Goal: Task Accomplishment & Management: Use online tool/utility

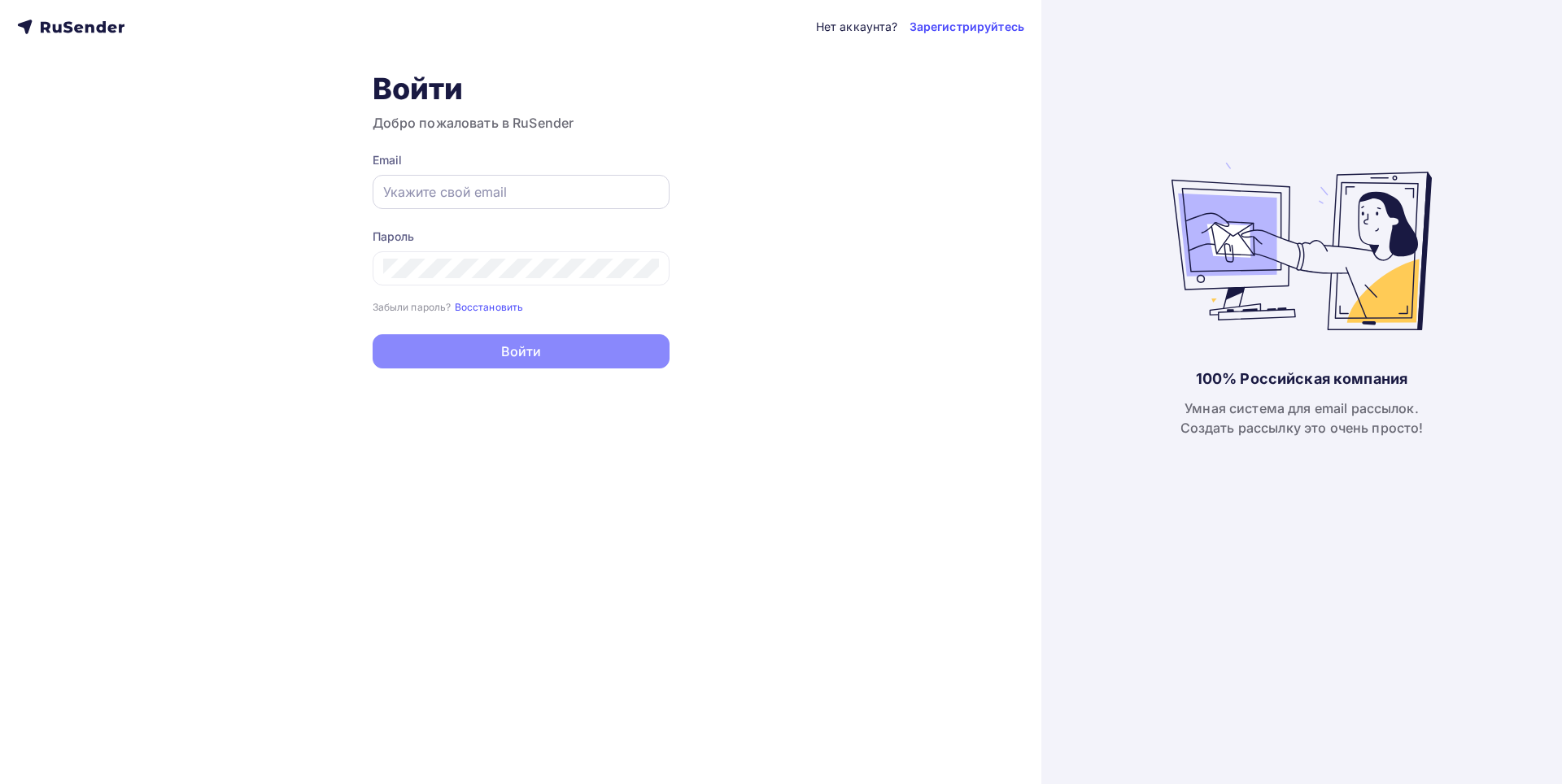
click at [535, 197] on input "text" at bounding box center [521, 192] width 276 height 20
type input "[EMAIL_ADDRESS][DOMAIN_NAME]"
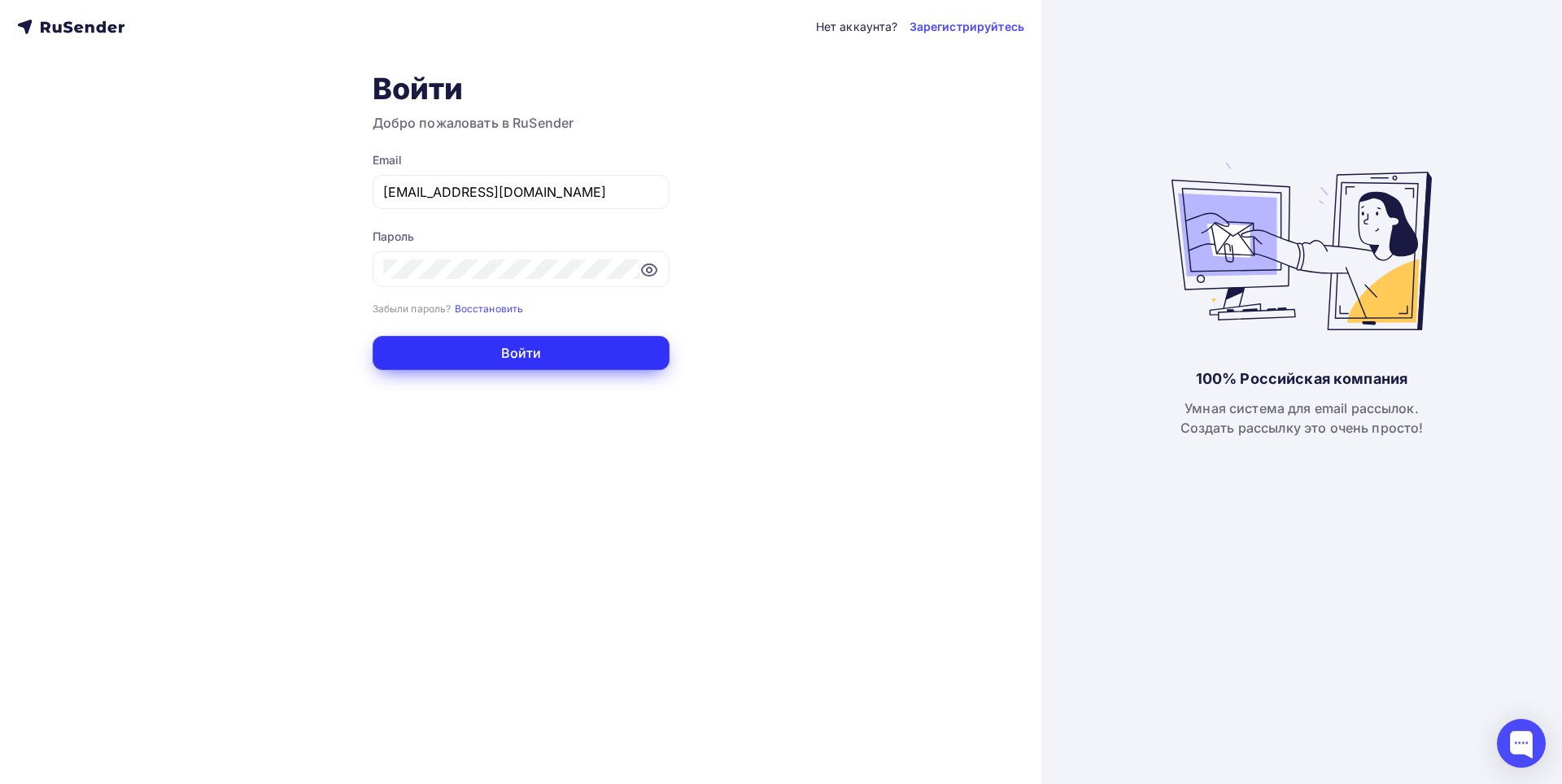
click at [524, 341] on button "Войти" at bounding box center [521, 353] width 297 height 34
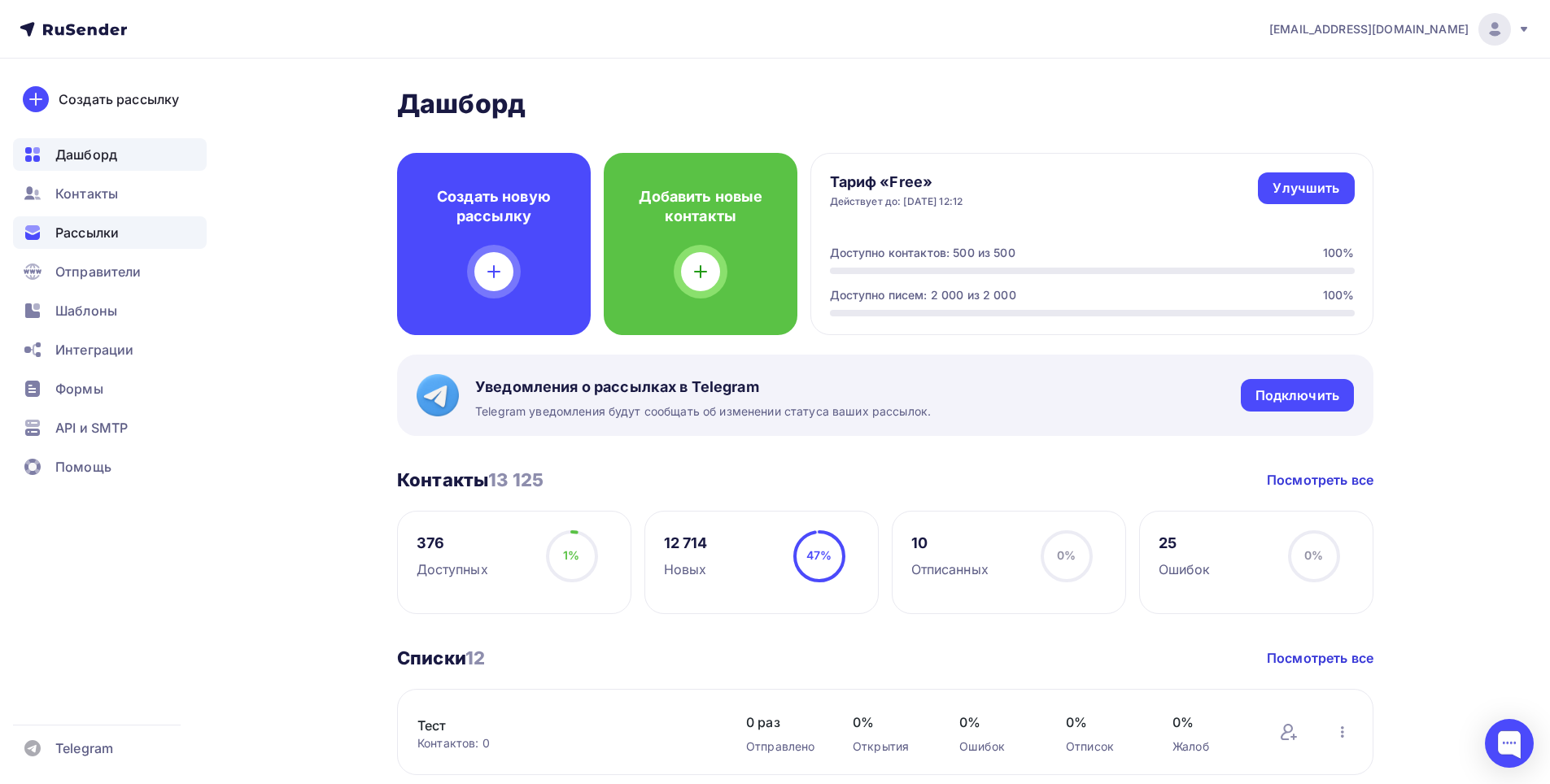
click at [96, 239] on span "Рассылки" at bounding box center [87, 233] width 64 height 20
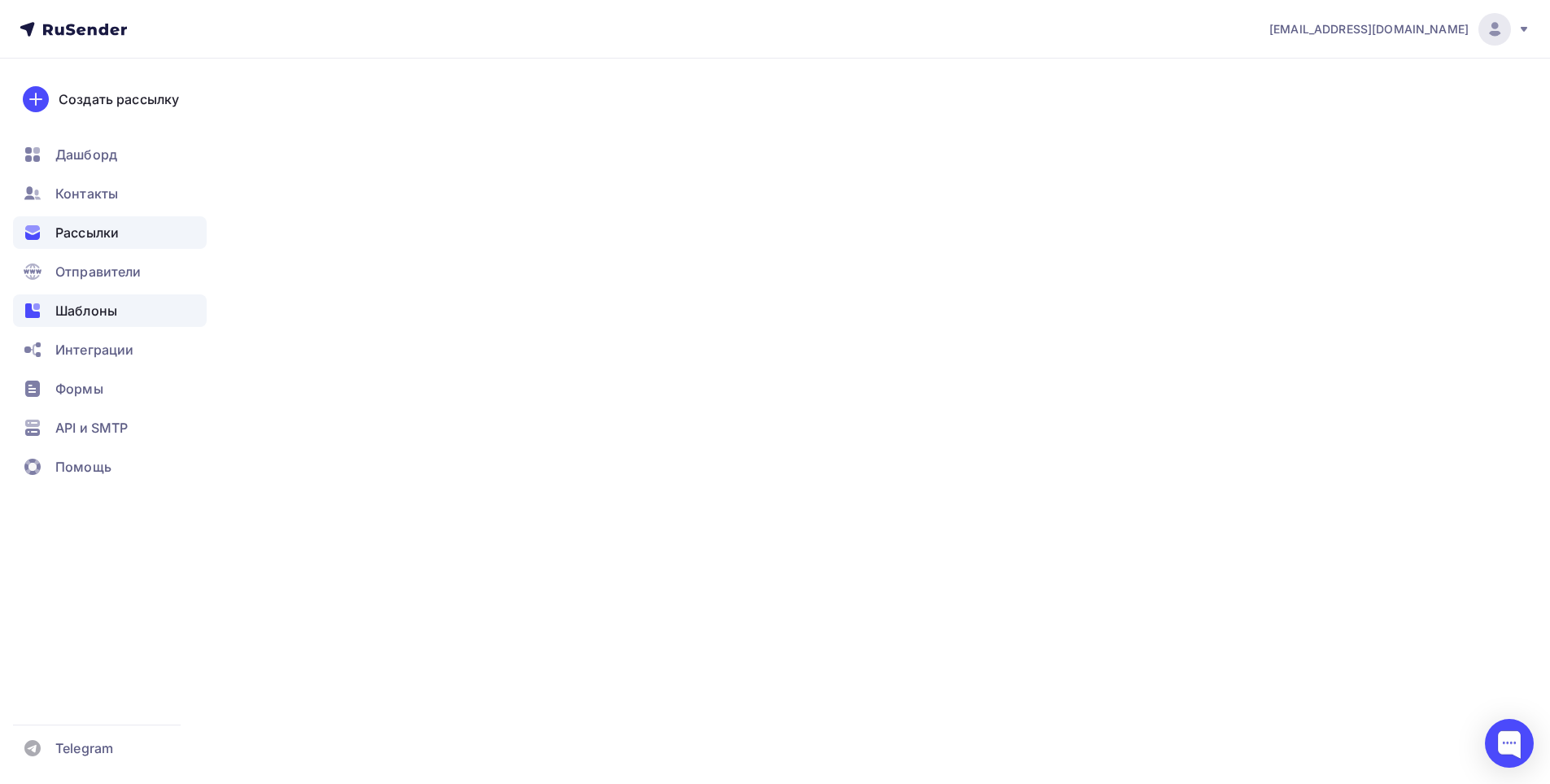
click at [94, 312] on span "Шаблоны" at bounding box center [86, 310] width 62 height 20
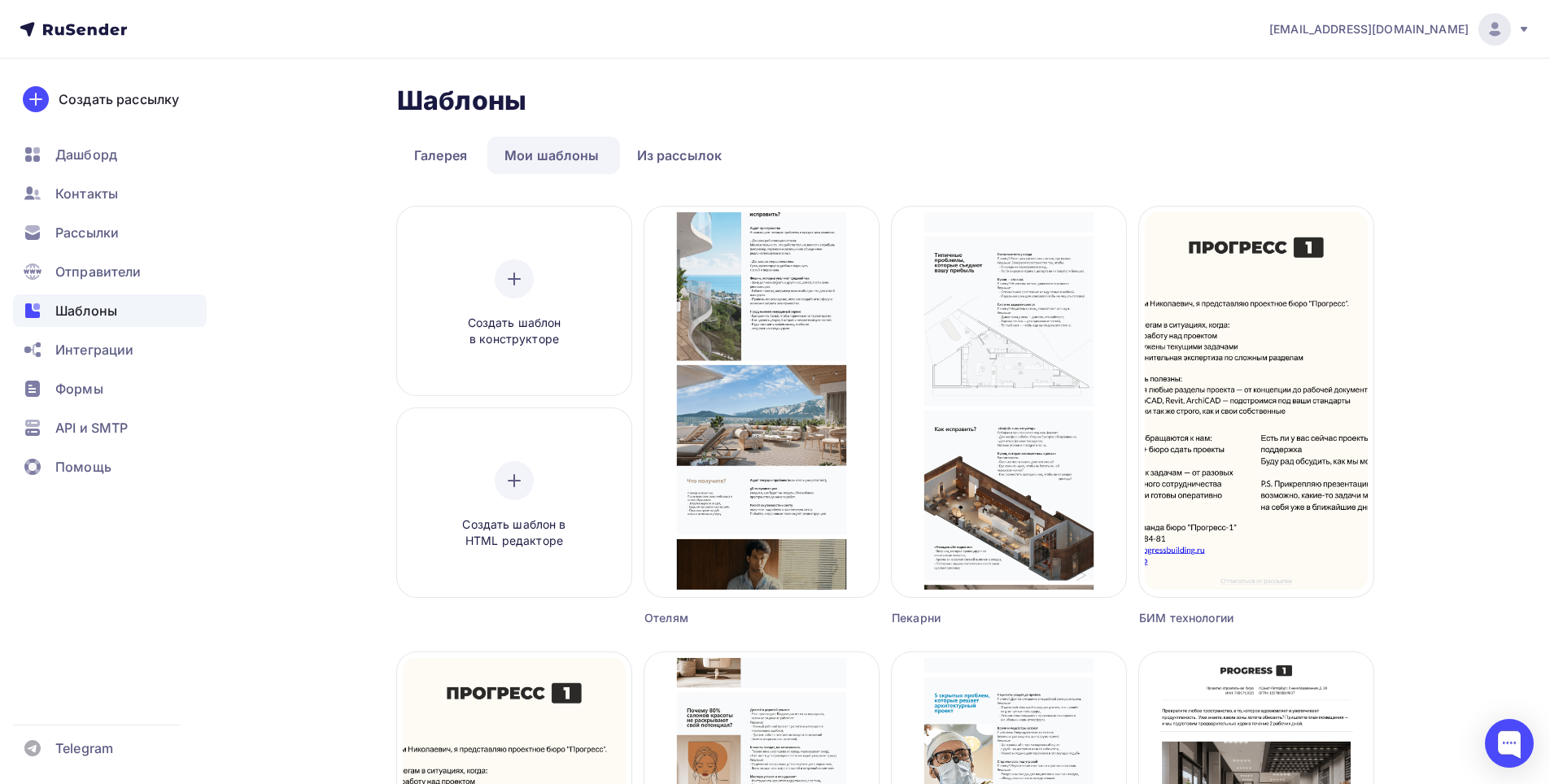
click at [519, 152] on link "Мои шаблоны" at bounding box center [552, 155] width 129 height 37
click at [458, 152] on link "Галерея" at bounding box center [440, 155] width 87 height 37
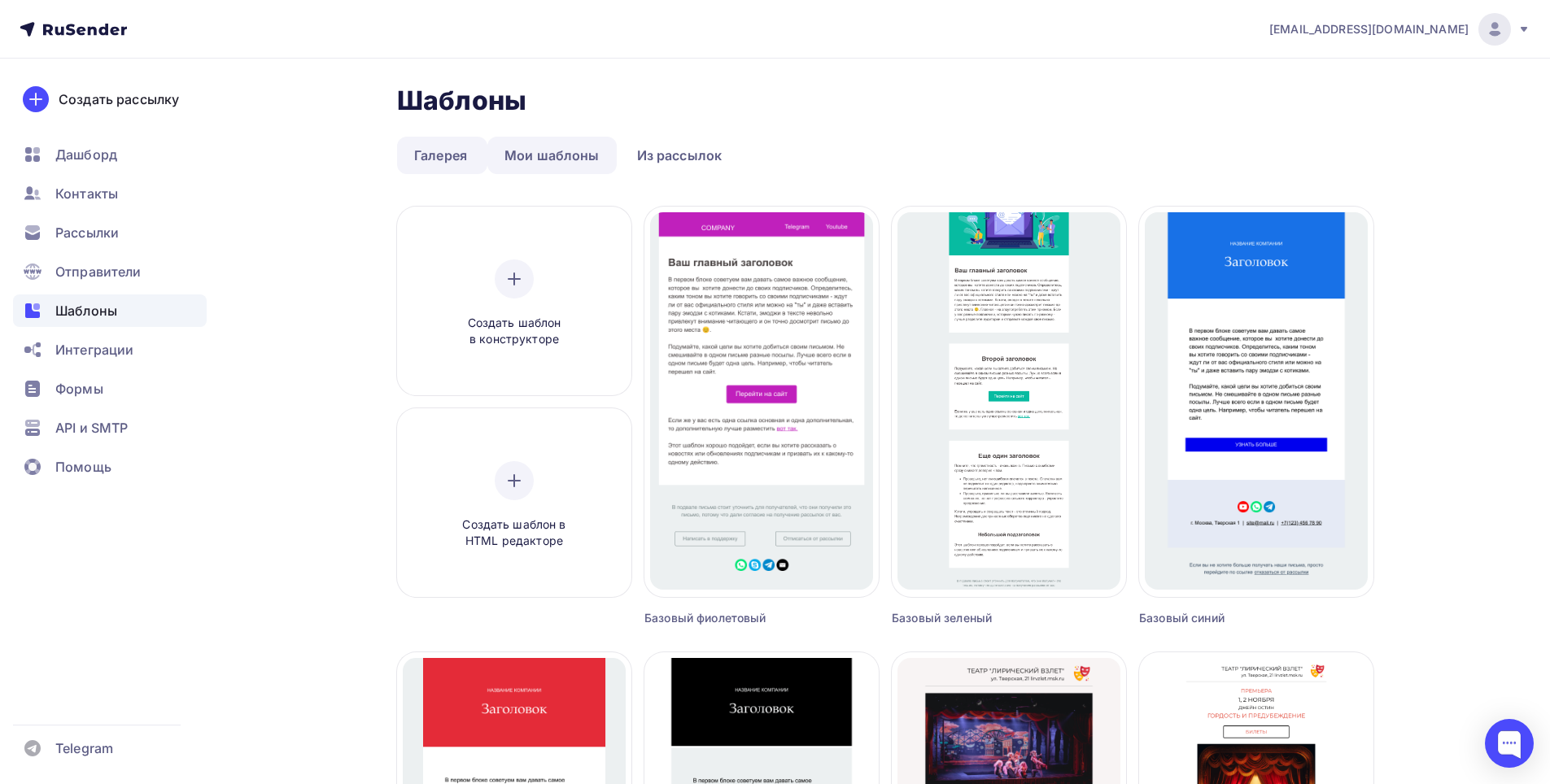
click at [548, 153] on link "Мои шаблоны" at bounding box center [552, 155] width 129 height 37
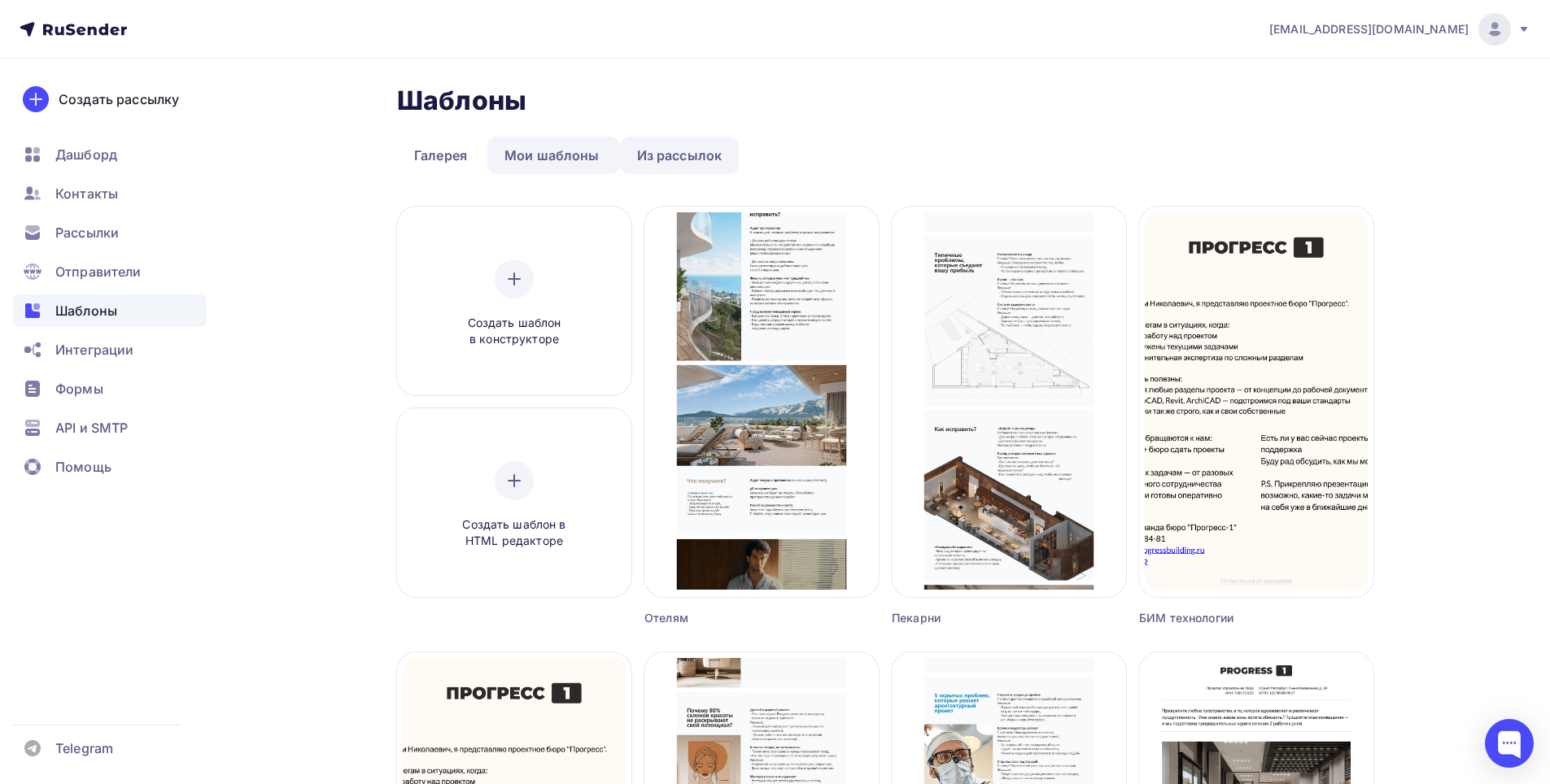
click at [655, 153] on link "Из рассылок" at bounding box center [680, 155] width 120 height 37
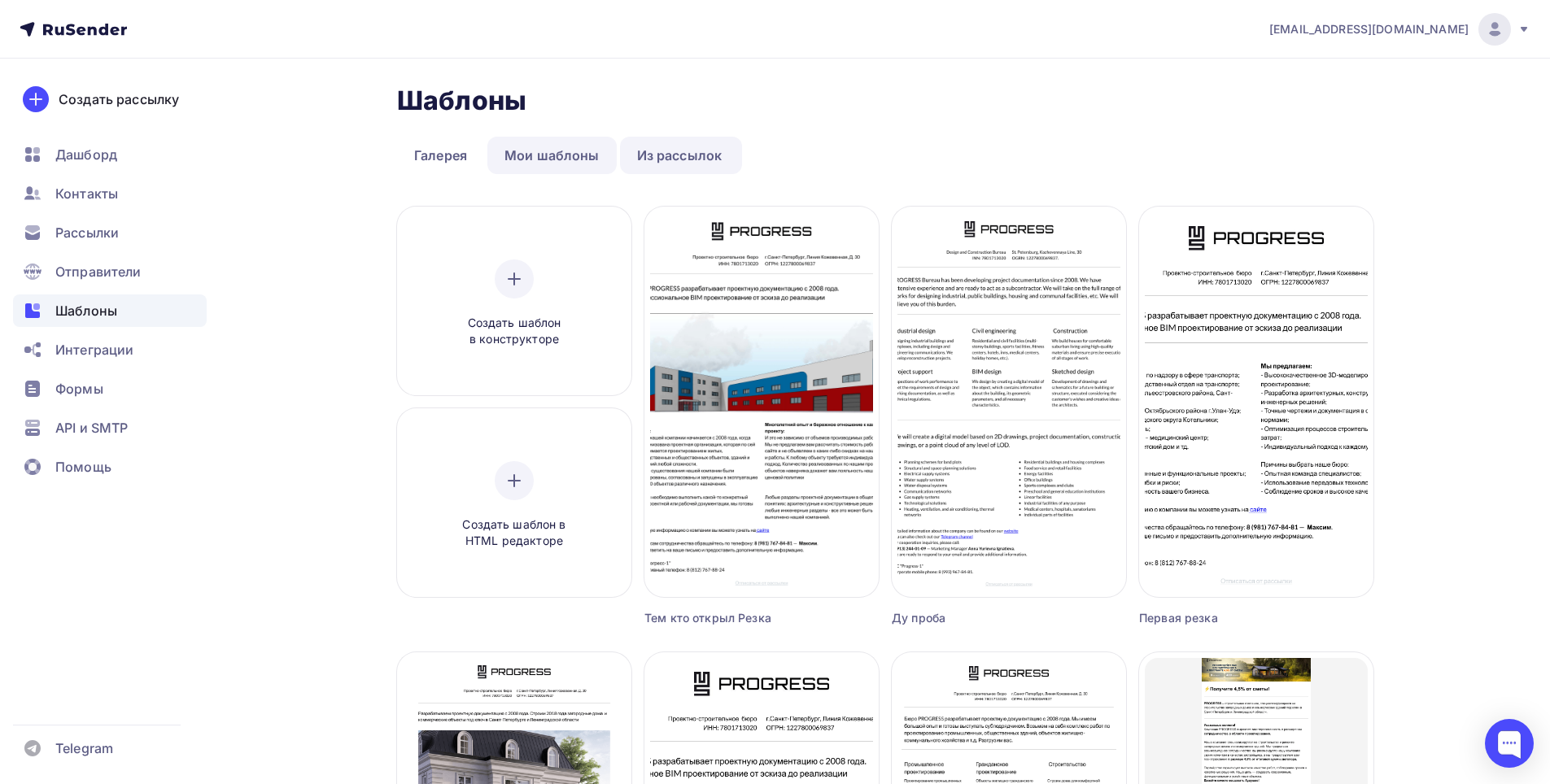
click at [574, 159] on link "Мои шаблоны" at bounding box center [552, 155] width 129 height 37
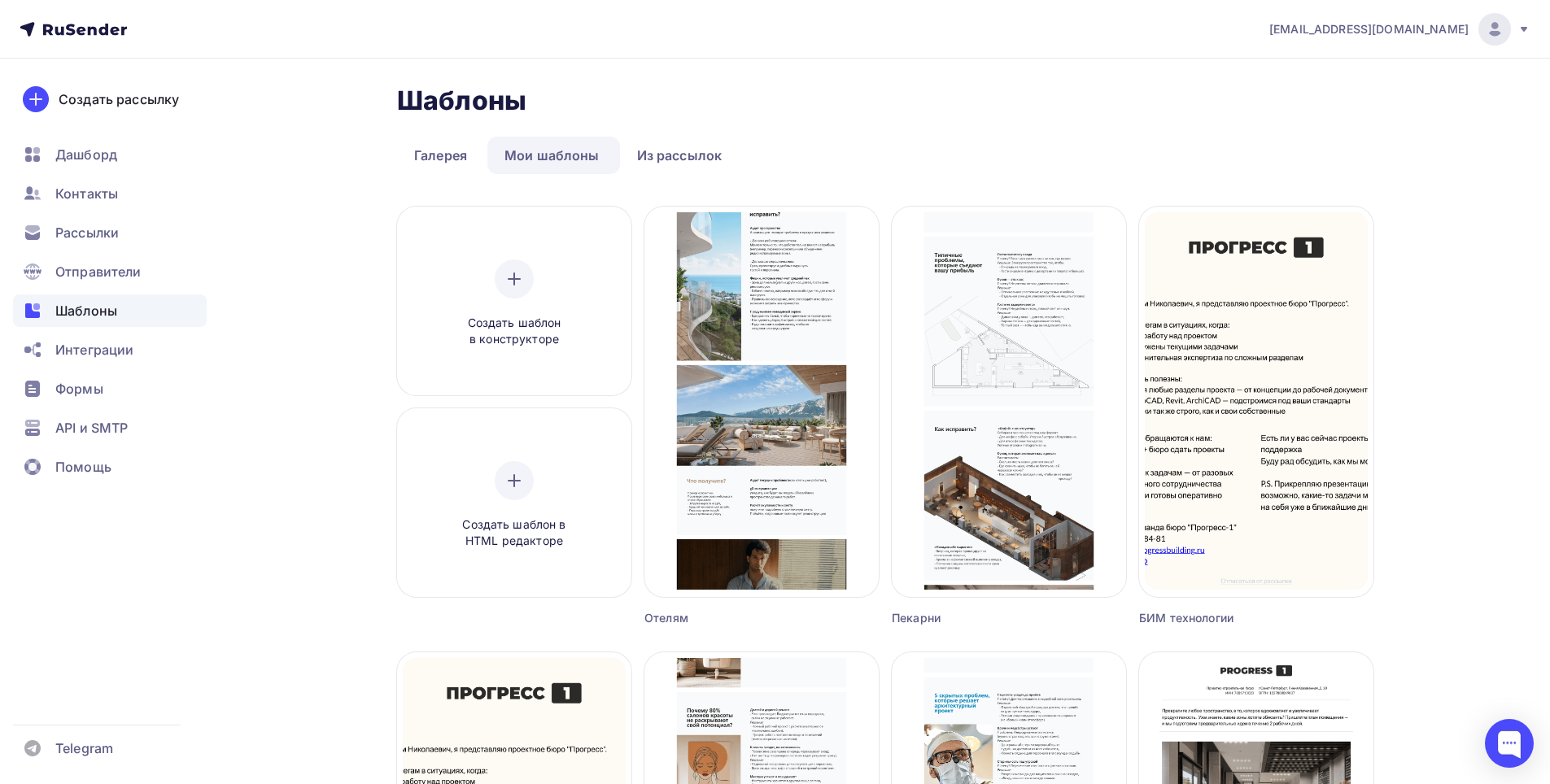
click at [824, 169] on ul "Галерея Мои шаблоны Из рассылок" at bounding box center [885, 155] width 976 height 37
click at [586, 143] on link "Мои шаблоны" at bounding box center [552, 155] width 129 height 37
click at [712, 99] on div "Шаблоны Шаблоны" at bounding box center [885, 101] width 976 height 33
click at [508, 270] on icon at bounding box center [514, 279] width 20 height 20
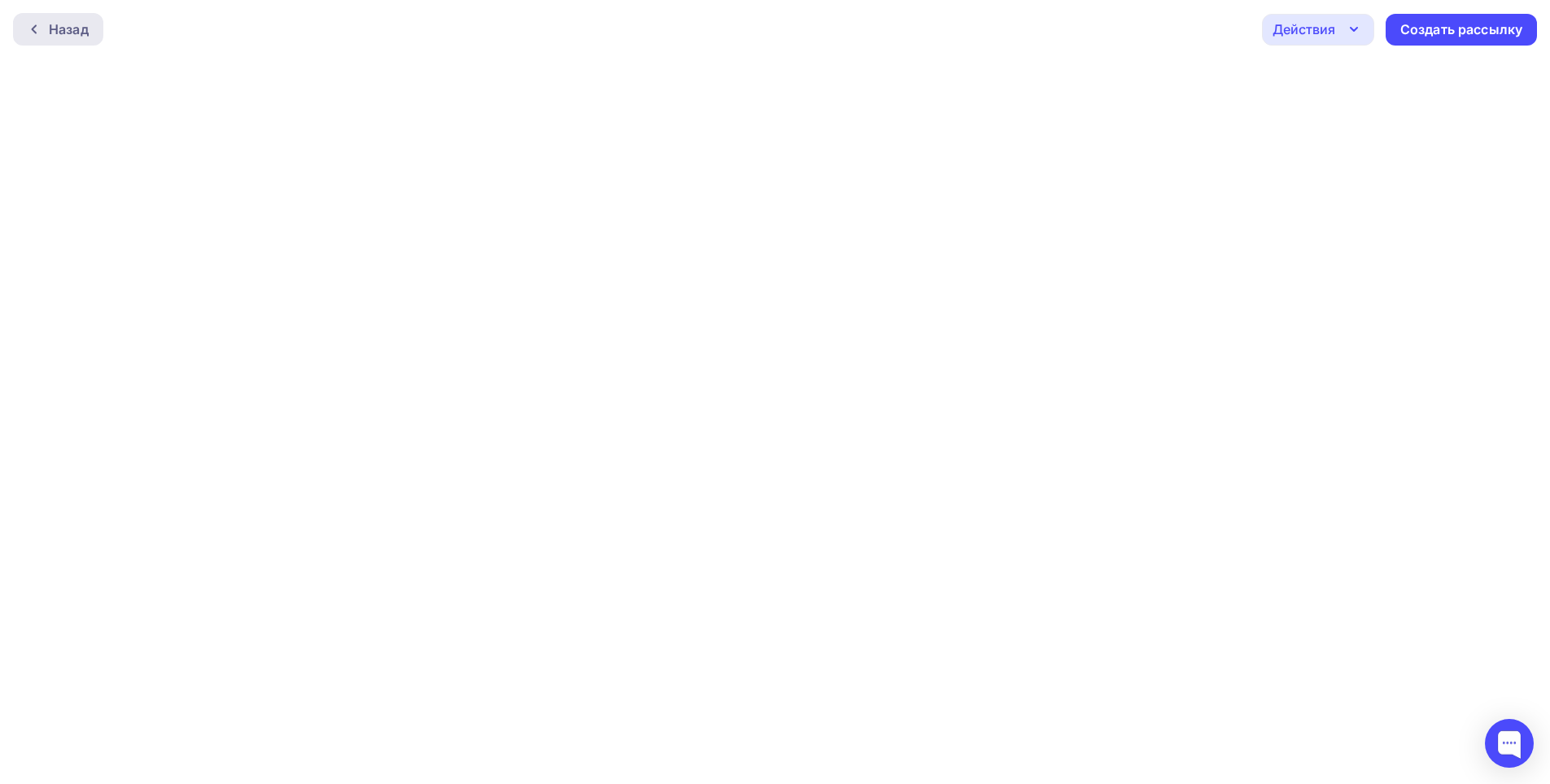
click at [66, 39] on div "Назад" at bounding box center [58, 29] width 90 height 33
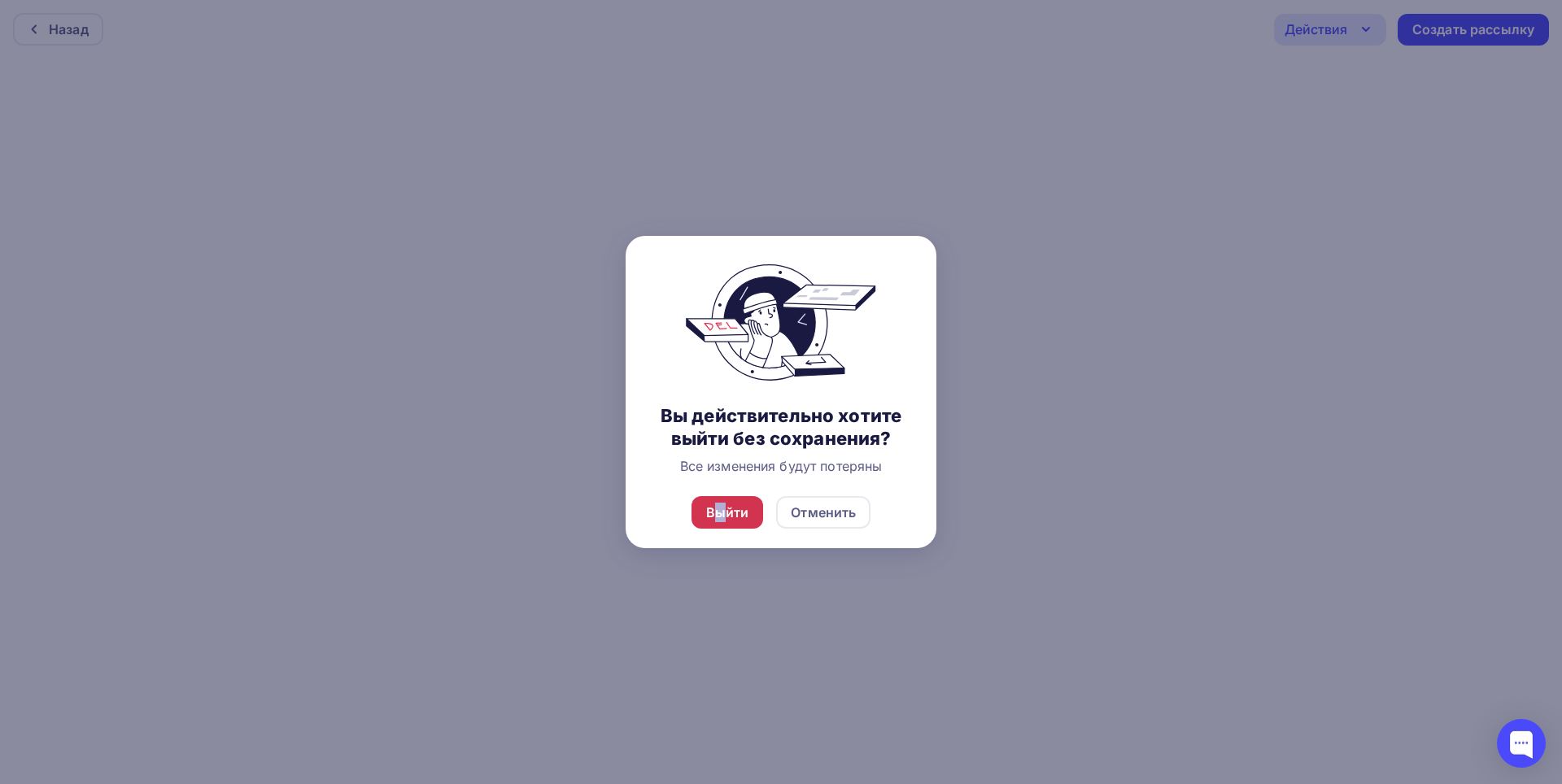
click at [721, 502] on div "Выйти" at bounding box center [728, 513] width 72 height 33
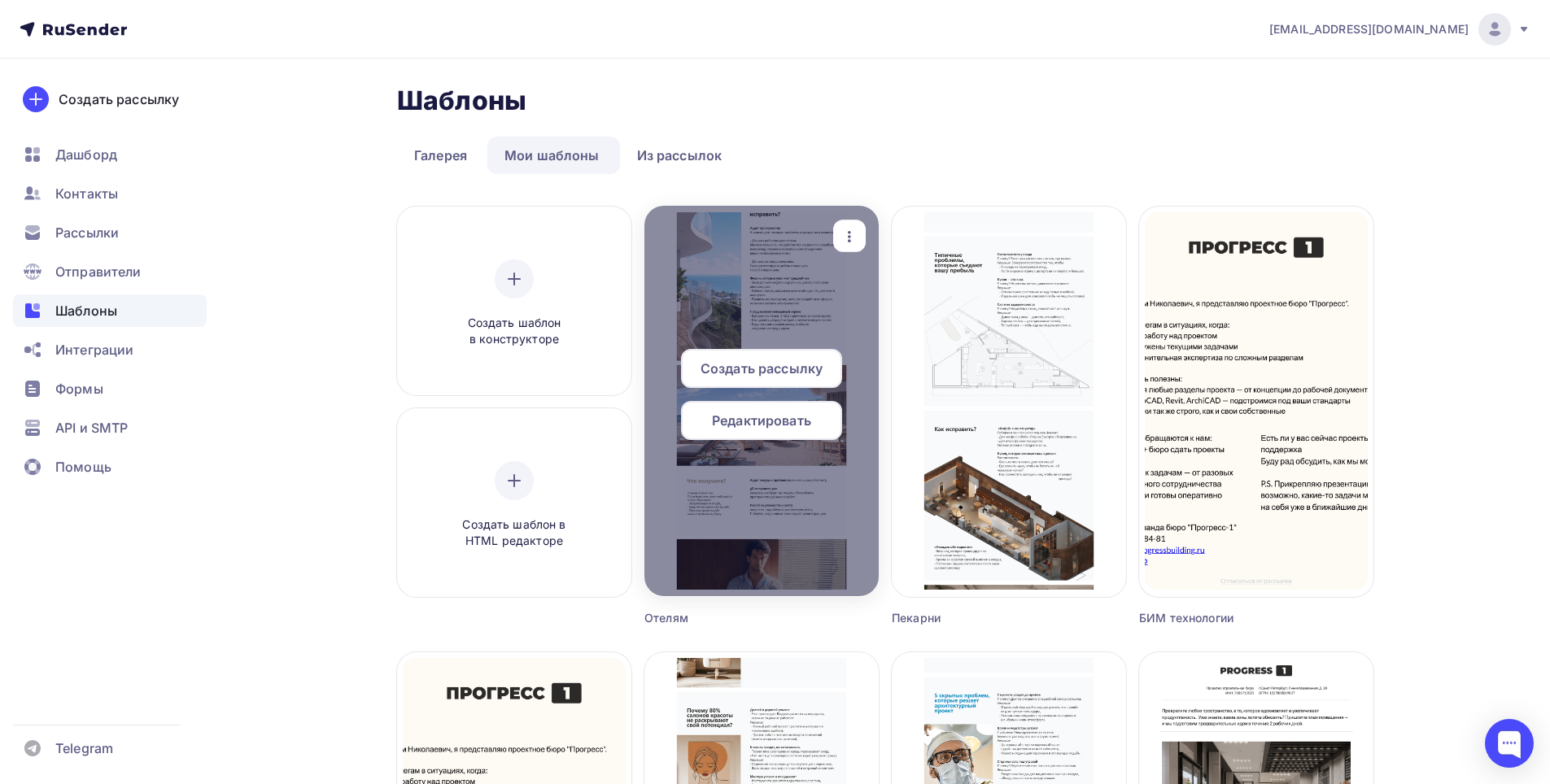
click at [858, 238] on icon "button" at bounding box center [850, 236] width 20 height 20
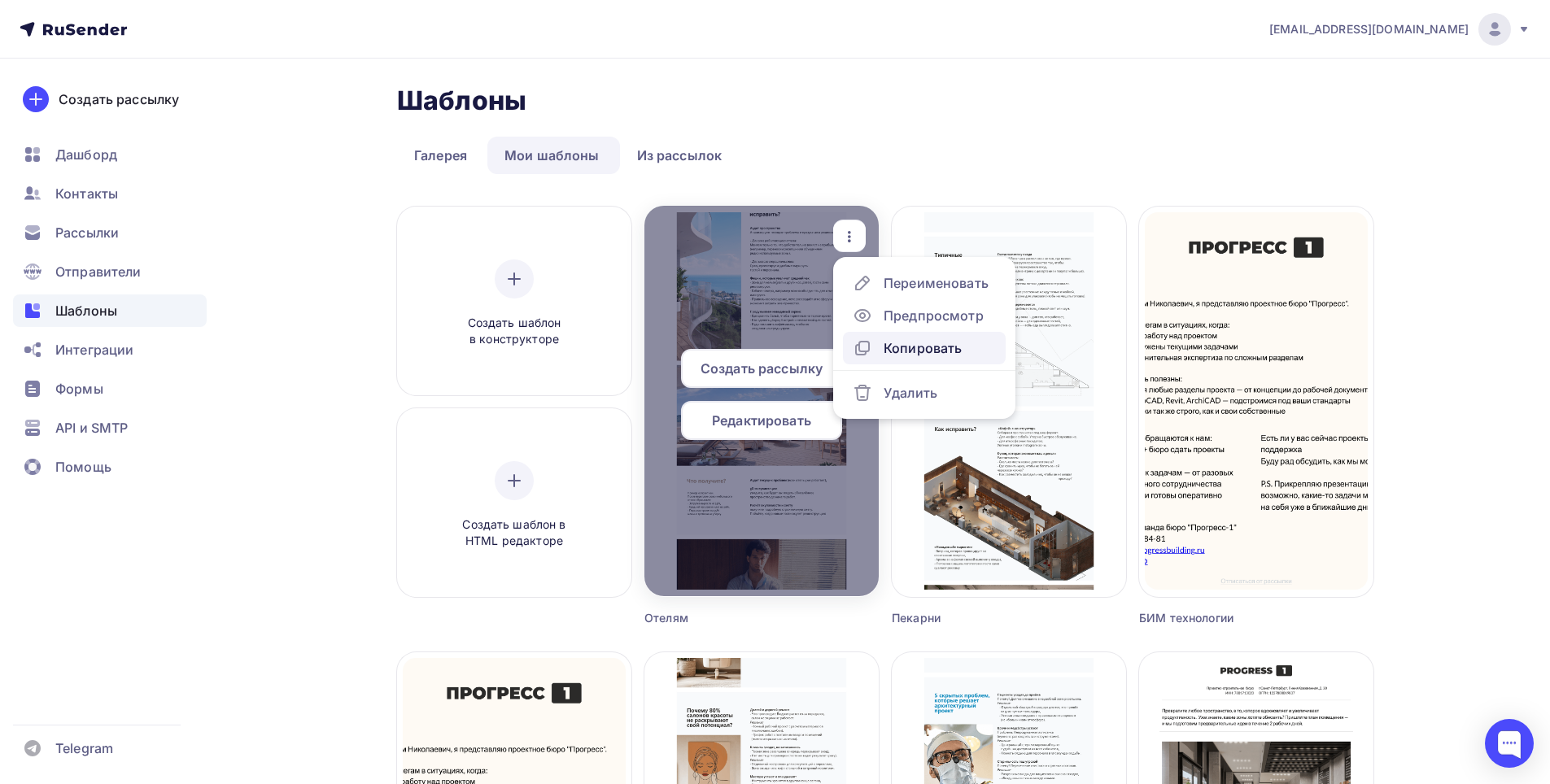
click at [926, 344] on div "Копировать" at bounding box center [923, 348] width 78 height 20
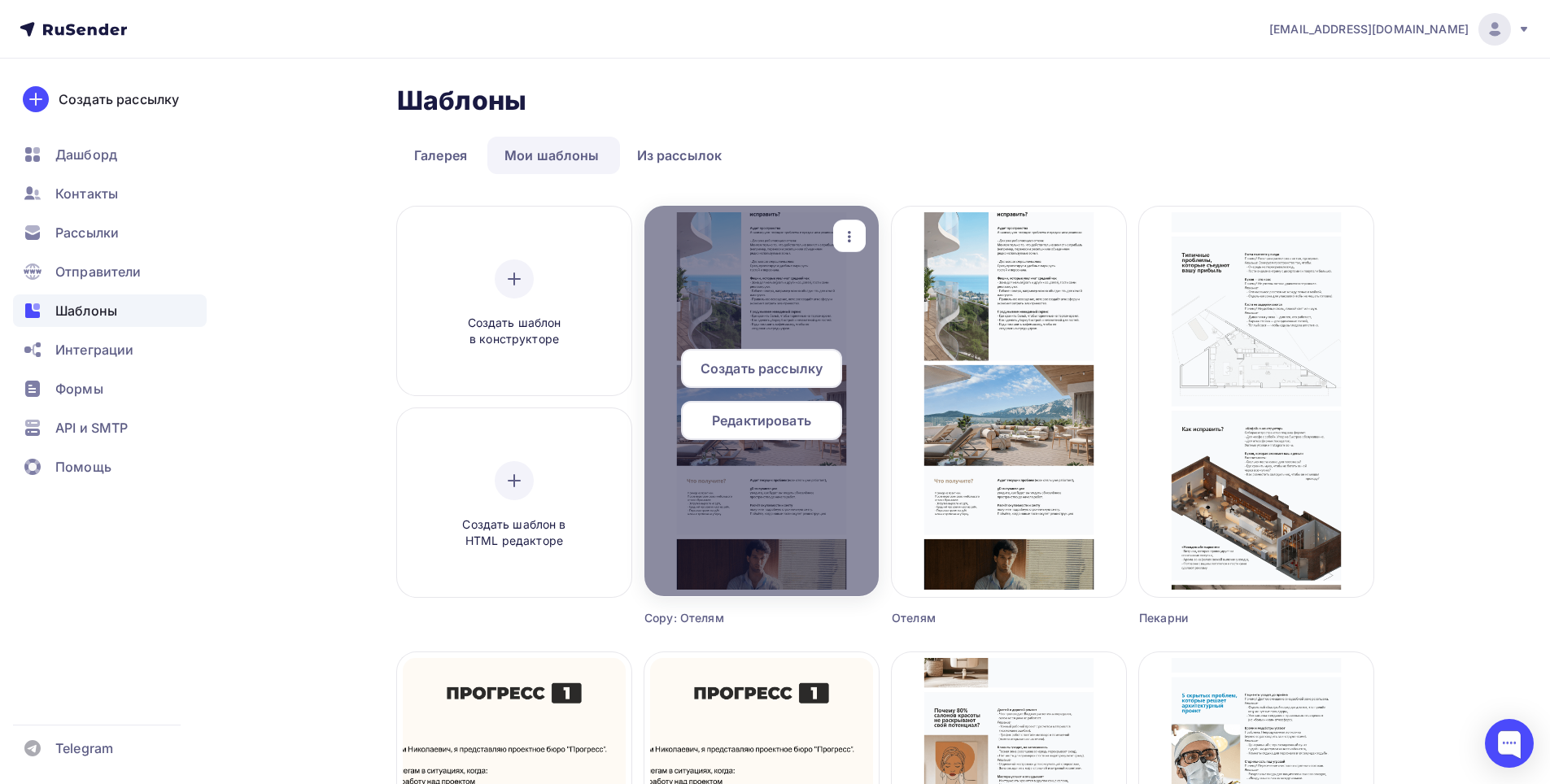
click at [840, 235] on div "button" at bounding box center [850, 236] width 33 height 32
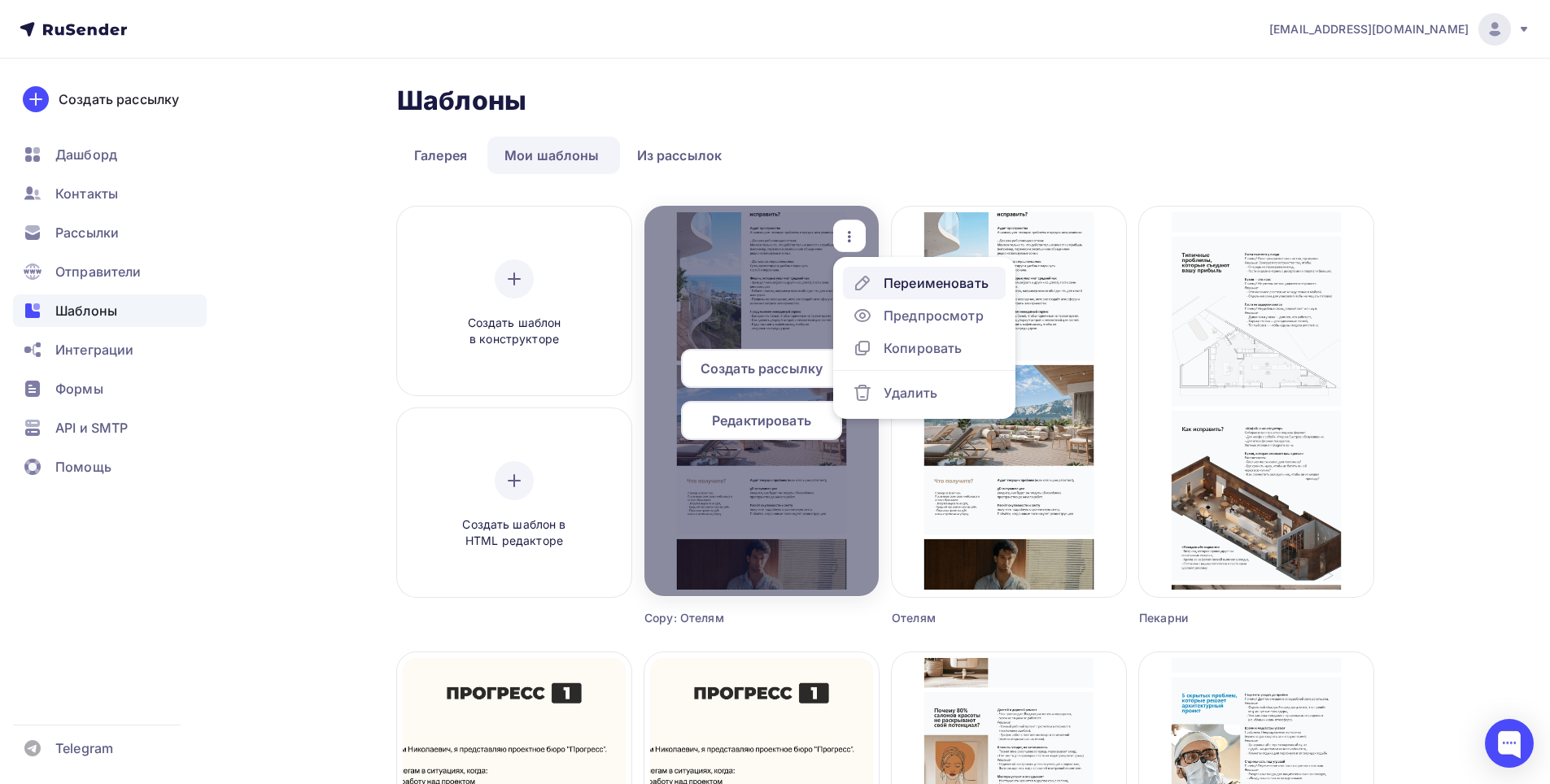
click at [926, 284] on div "Переименовать" at bounding box center [937, 283] width 105 height 20
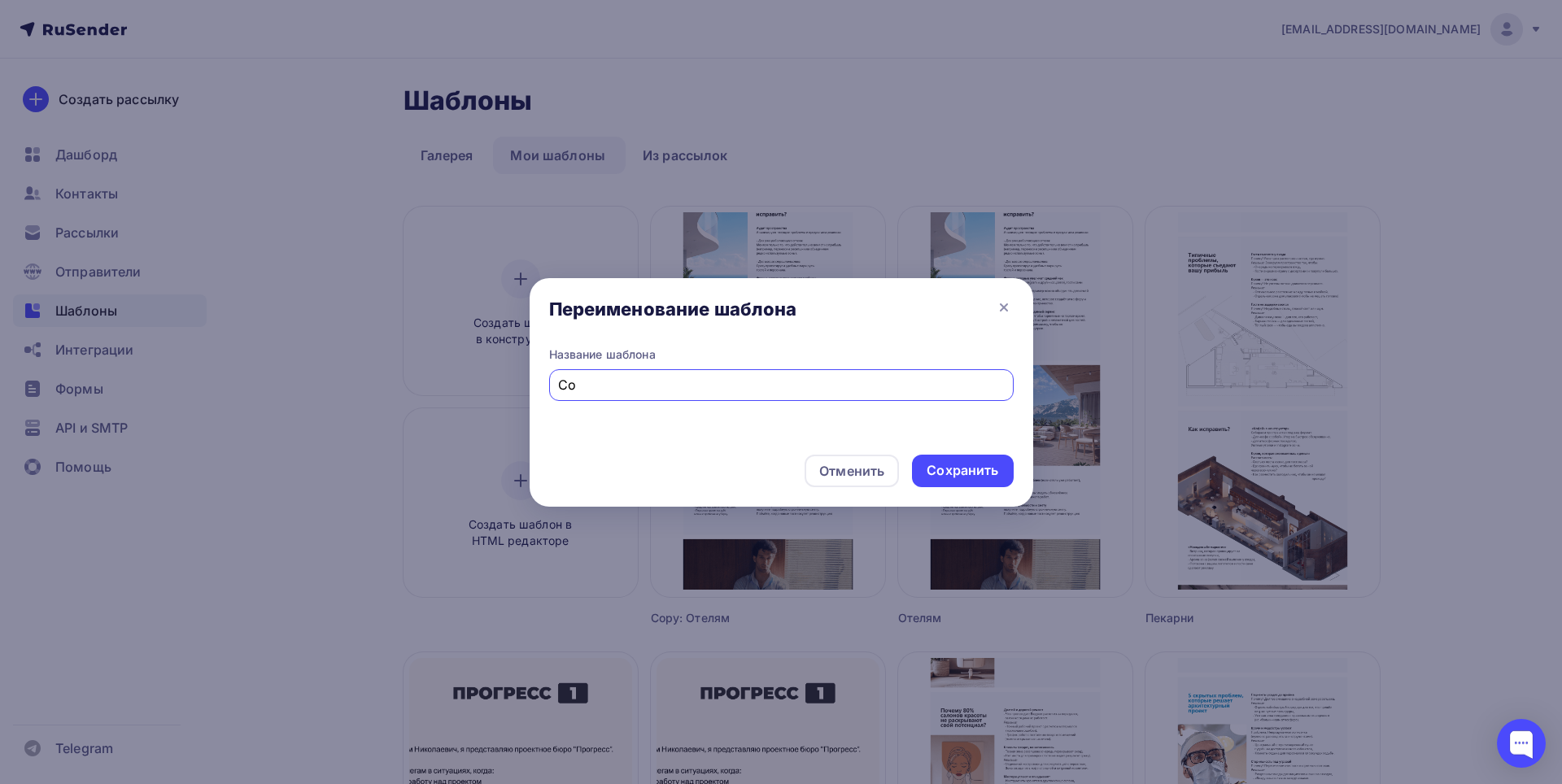
type input "C"
type input "Строй компании"
click at [949, 461] on div "Сохранить" at bounding box center [962, 470] width 72 height 19
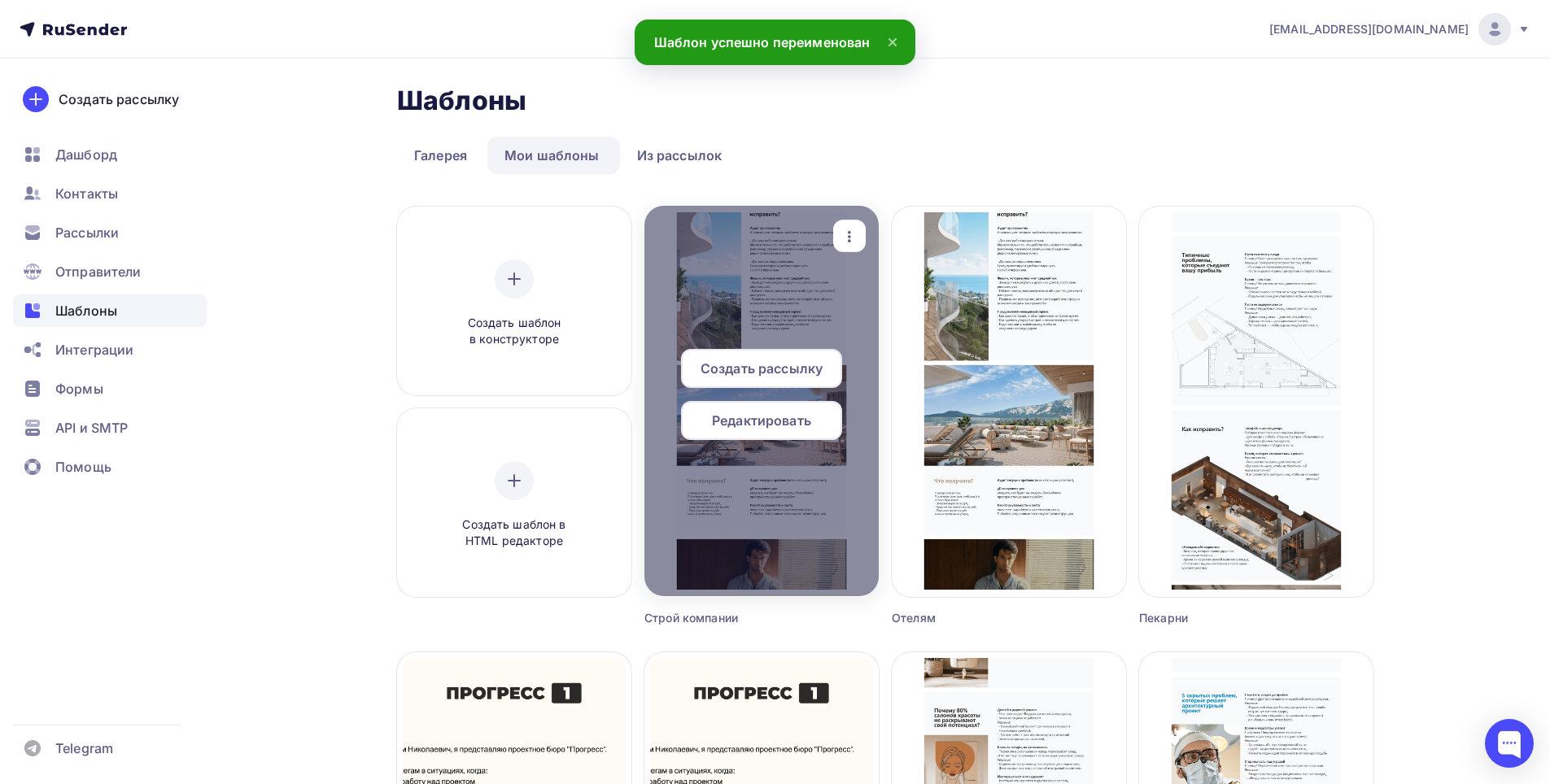
click at [856, 232] on icon "button" at bounding box center [850, 236] width 20 height 20
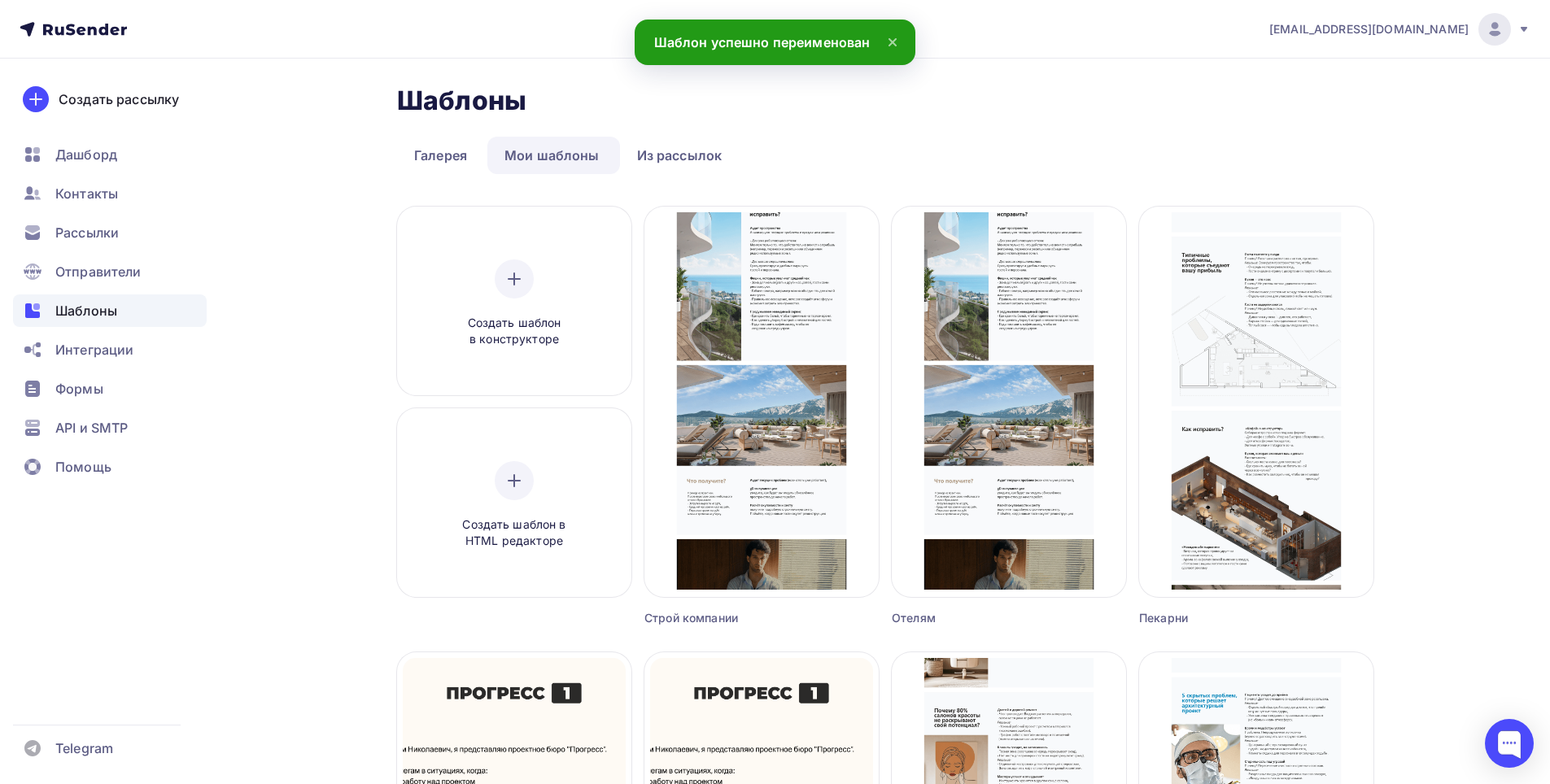
click at [887, 168] on ul "Галерея Мои шаблоны Из рассылок" at bounding box center [885, 155] width 976 height 37
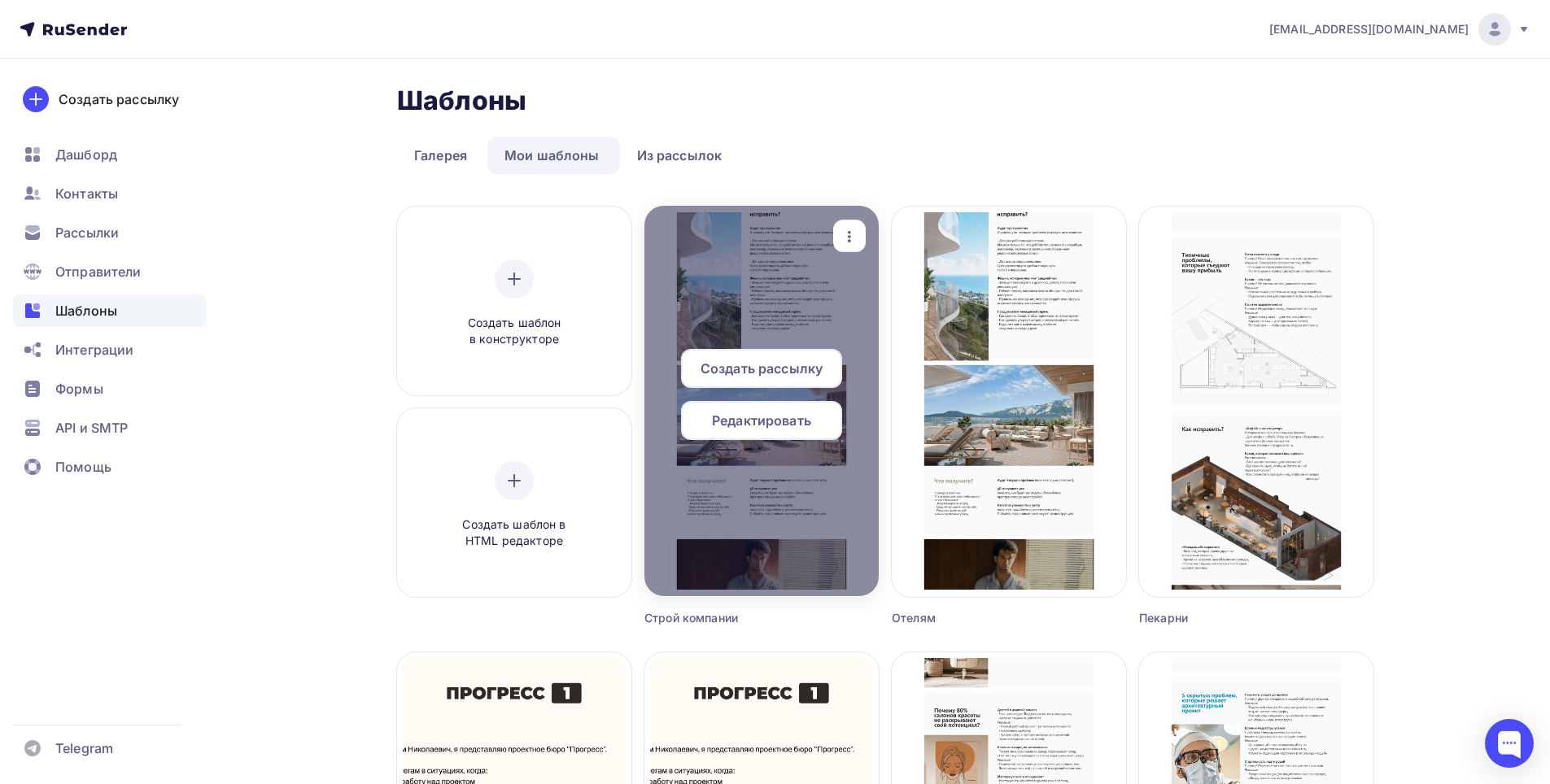
click at [757, 427] on span "Редактировать" at bounding box center [761, 420] width 99 height 20
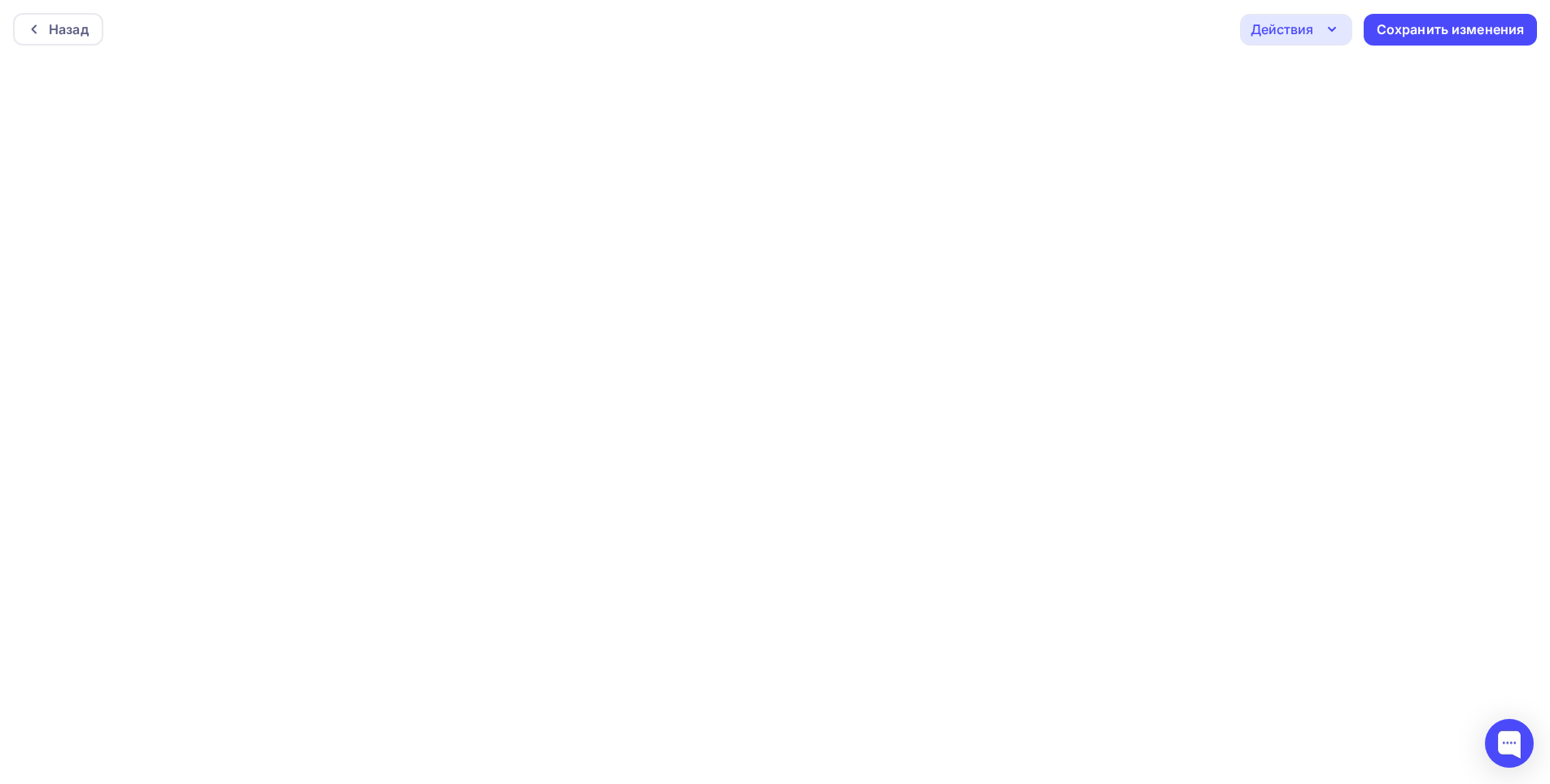
click at [1318, 30] on div "Действия" at bounding box center [1296, 29] width 112 height 32
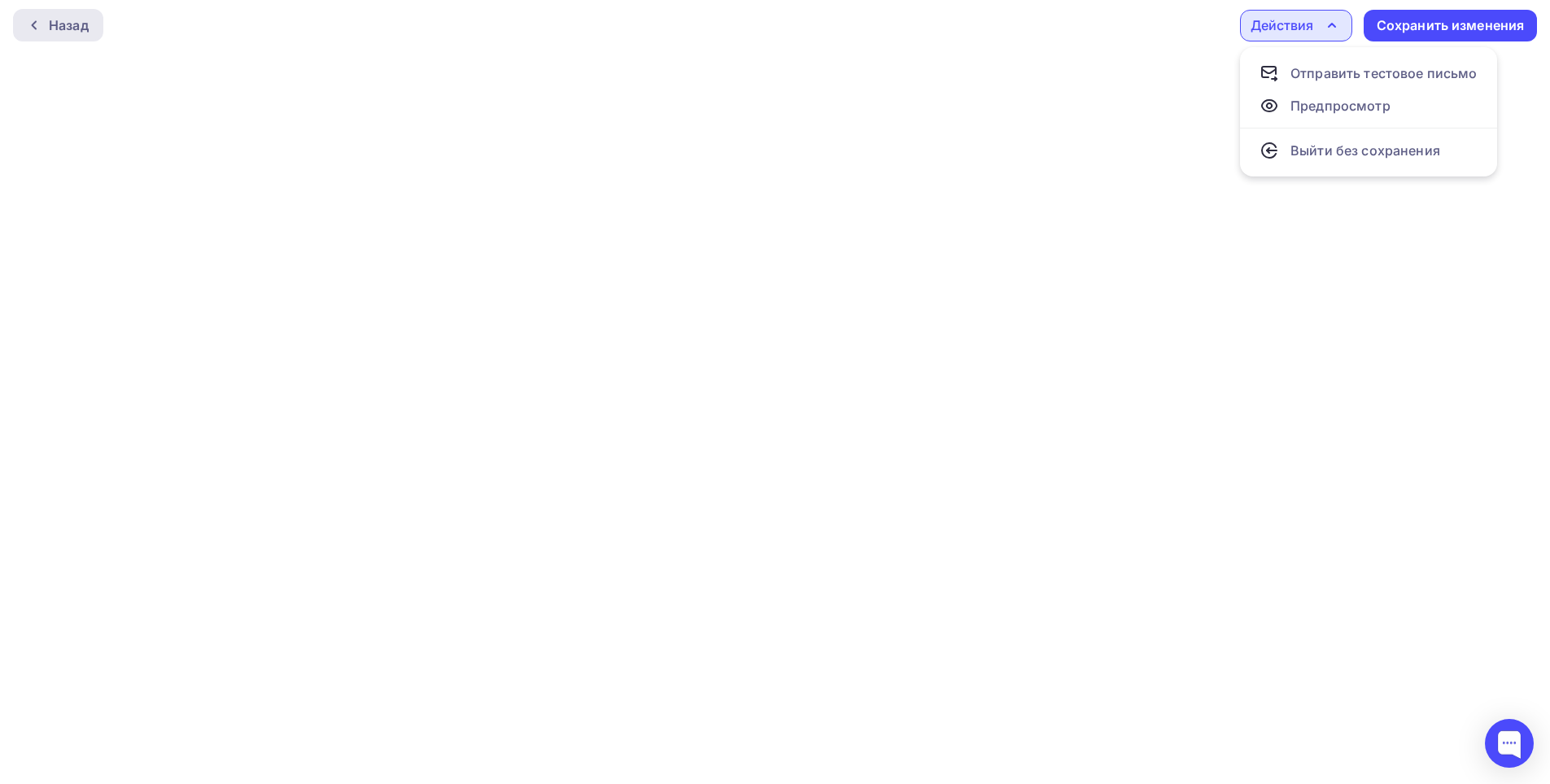
click at [78, 22] on div "Назад" at bounding box center [69, 25] width 40 height 20
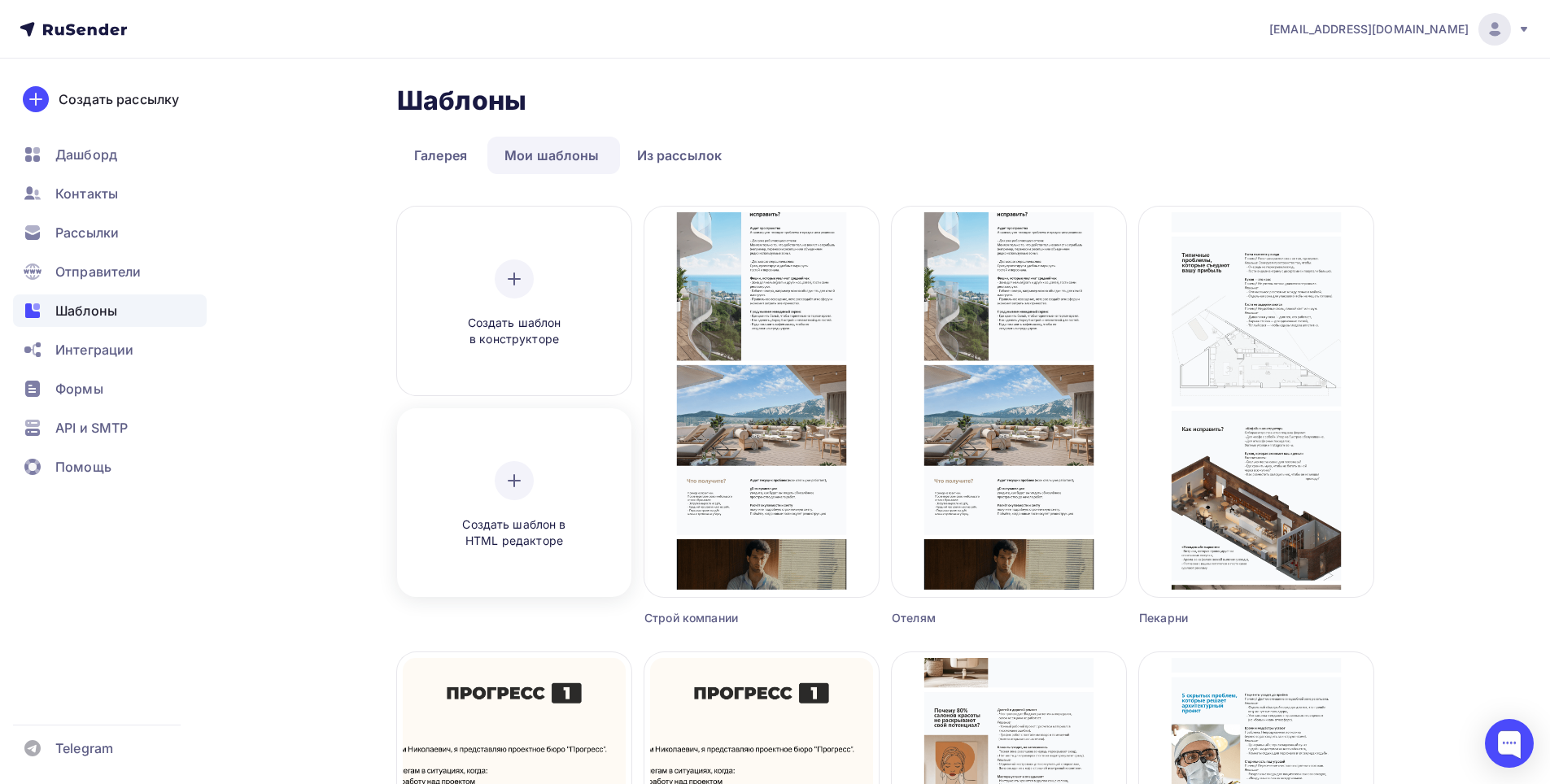
click at [550, 526] on span "Создать шаблон в HTML редакторе" at bounding box center [514, 533] width 154 height 34
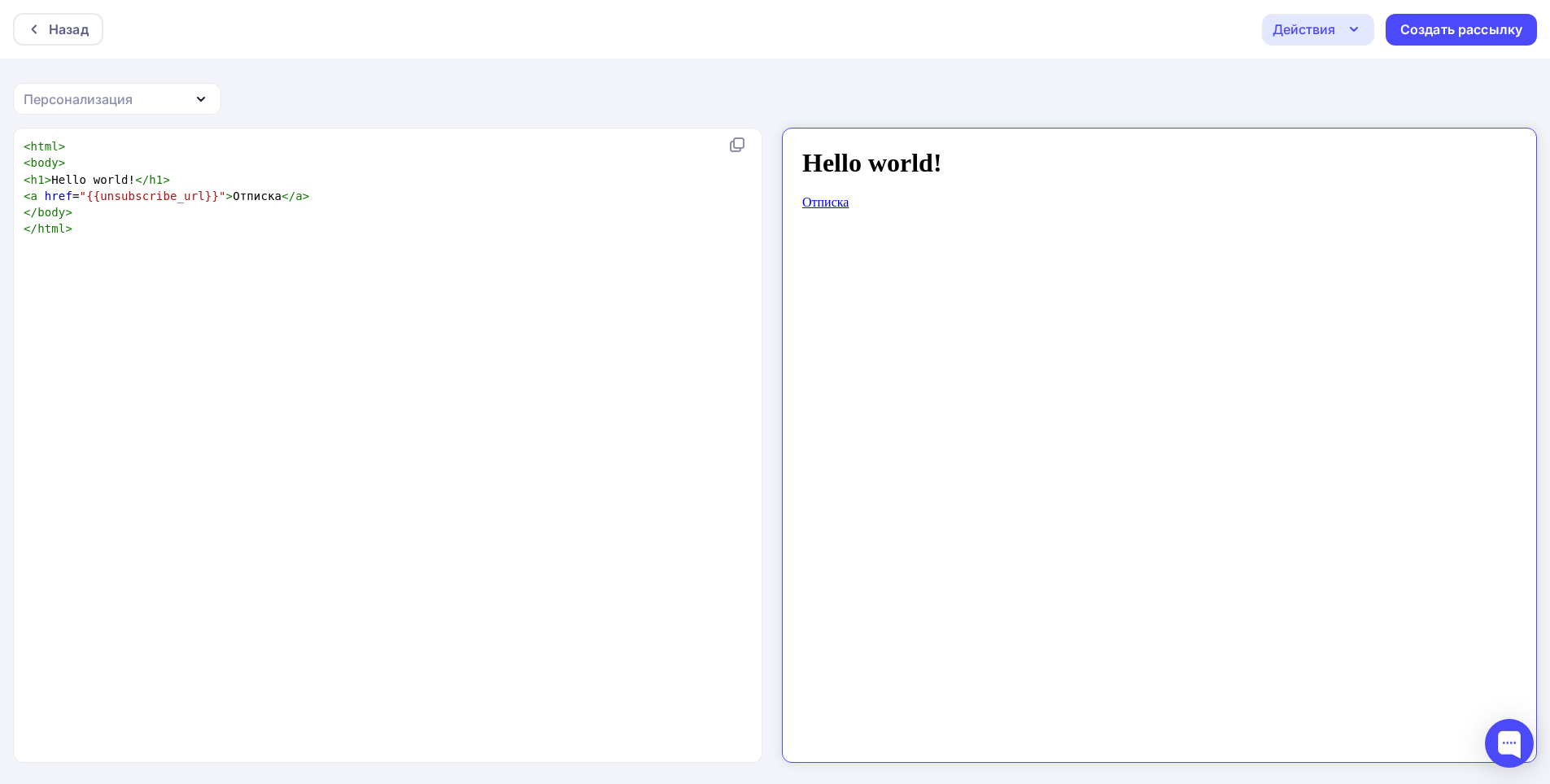
scroll to position [6, 0]
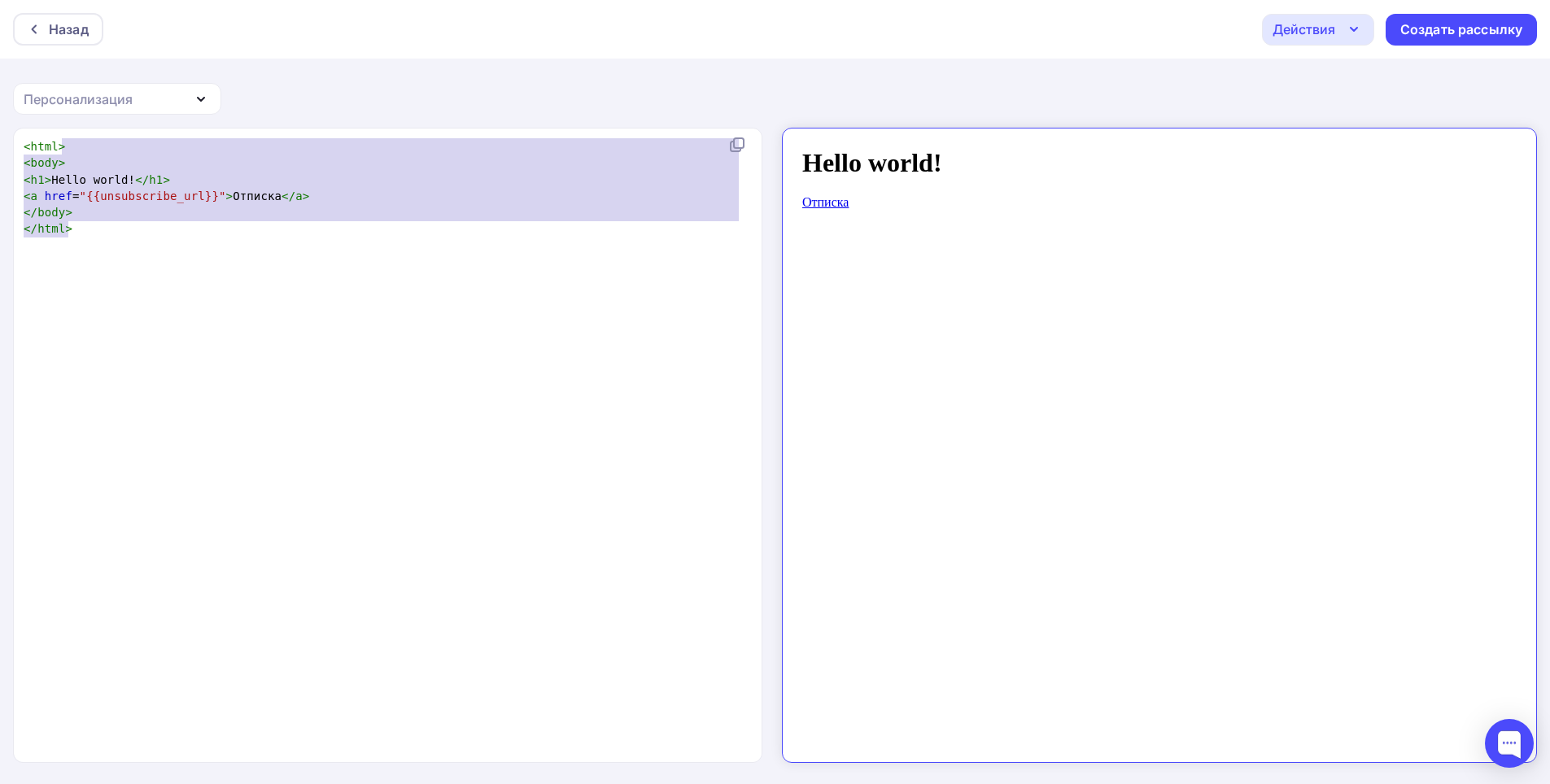
type textarea "<html> <body> <h1>Hello world!</h1> <a href="{{unsubscribe_url}}">Отписка</a> <…"
drag, startPoint x: 265, startPoint y: 296, endPoint x: 51, endPoint y: 134, distance: 268.4
click at [51, 134] on div "<html> <body> <h1>Hello world!</h1> <a href="{{unsubscribe_url}}">Отписка</a> <…" at bounding box center [389, 445] width 750 height 634
click at [886, 183] on body "Hello world! Отписка" at bounding box center [1145, 438] width 715 height 607
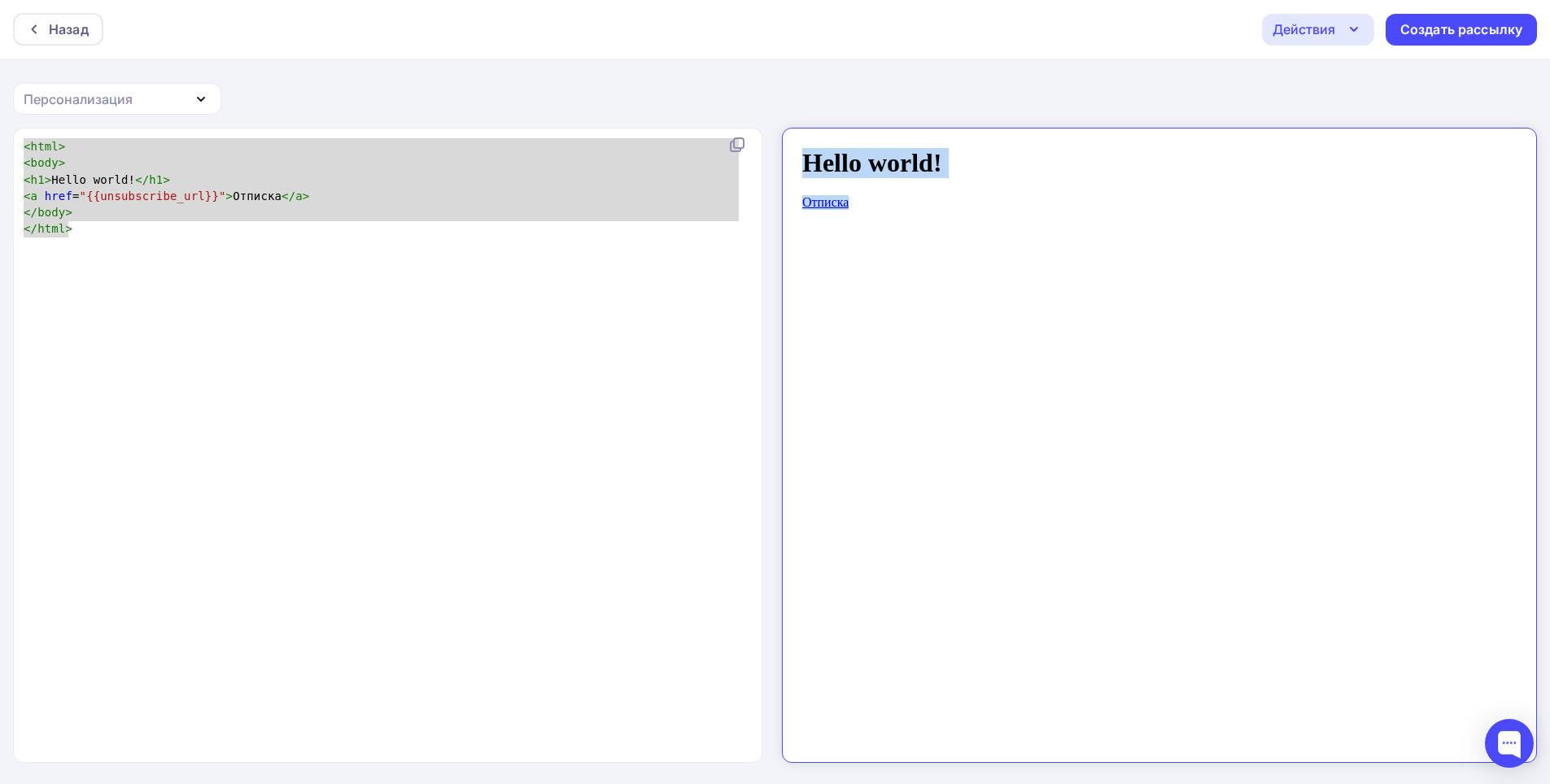
drag, startPoint x: 874, startPoint y: 202, endPoint x: 760, endPoint y: 133, distance: 133.3
click at [781, 133] on html "Hello world! Отписка" at bounding box center [1145, 438] width 728 height 621
